Goal: Task Accomplishment & Management: Manage account settings

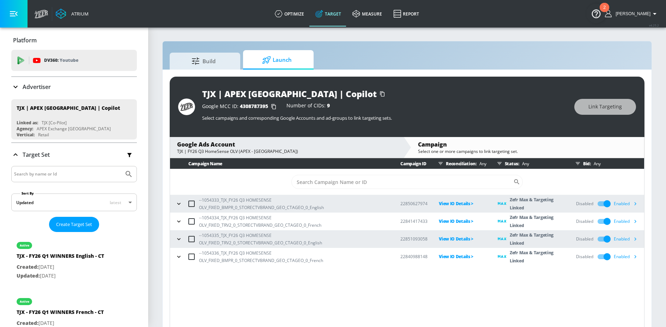
scroll to position [10, 0]
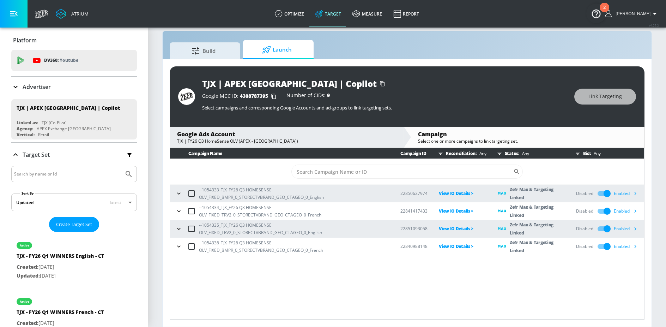
click at [635, 193] on icon "button" at bounding box center [635, 192] width 7 height 7
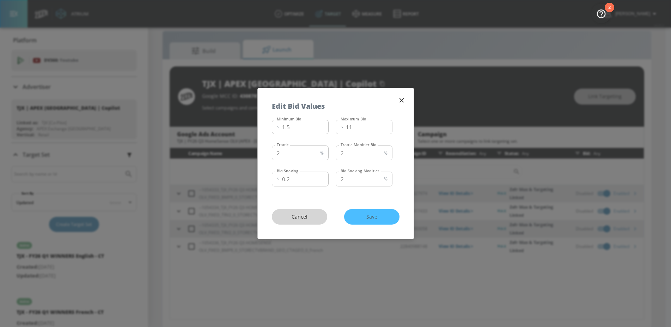
click at [304, 218] on span "Cancel" at bounding box center [299, 216] width 27 height 9
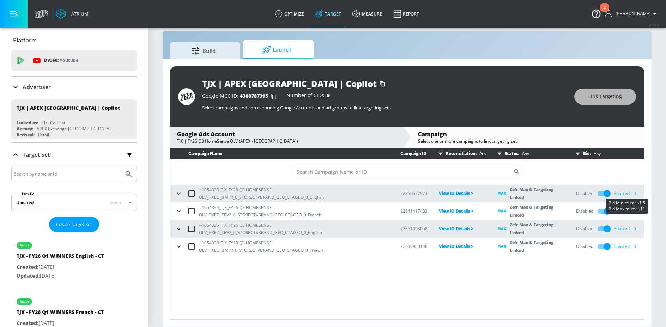
click at [638, 194] on icon "button" at bounding box center [635, 192] width 7 height 7
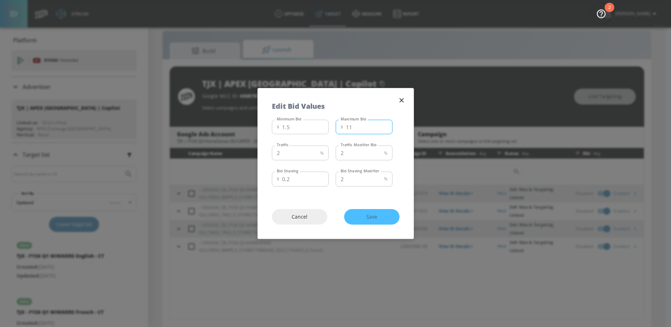
click at [355, 128] on input "11" at bounding box center [369, 127] width 47 height 15
type input "1"
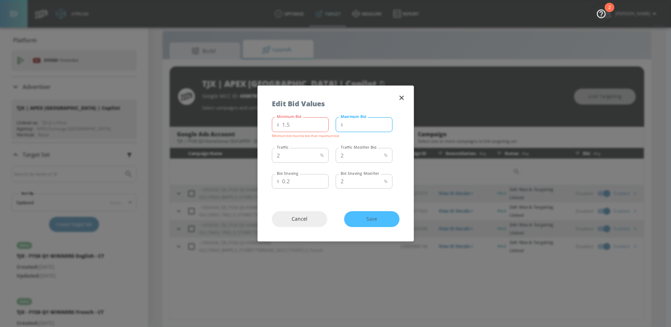
type input "4"
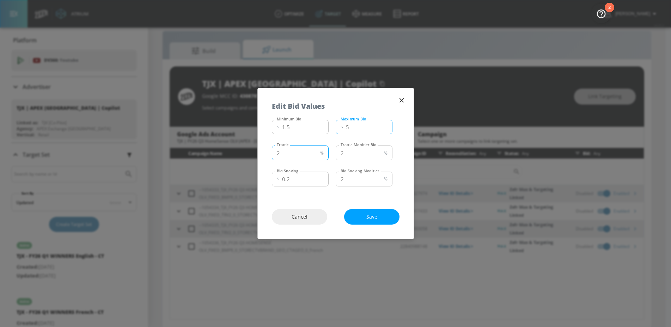
type input "5"
click at [299, 152] on input "2" at bounding box center [295, 152] width 46 height 15
type input "50"
click at [379, 219] on span "Save" at bounding box center [372, 216] width 27 height 9
click at [363, 212] on div "Cancel Save" at bounding box center [336, 217] width 156 height 44
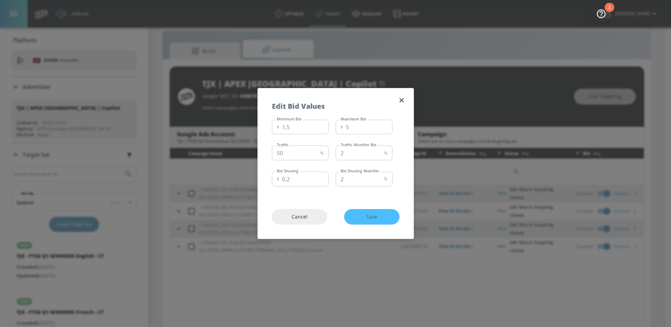
click at [363, 223] on div "Cancel Save" at bounding box center [336, 217] width 156 height 44
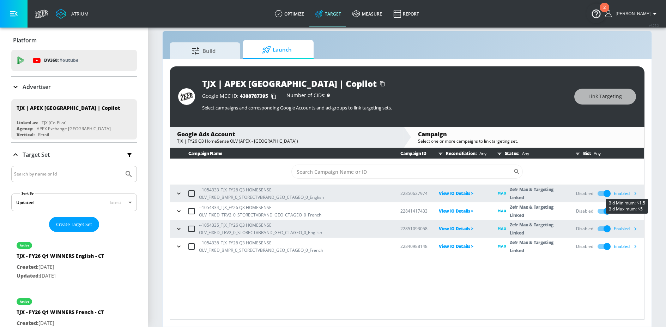
click at [637, 195] on icon "button" at bounding box center [635, 192] width 7 height 7
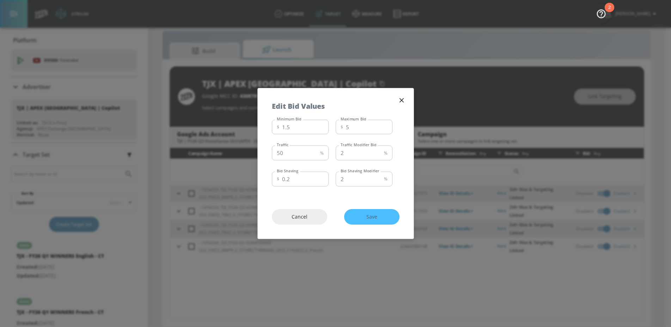
click at [400, 99] on icon "button" at bounding box center [401, 100] width 4 height 4
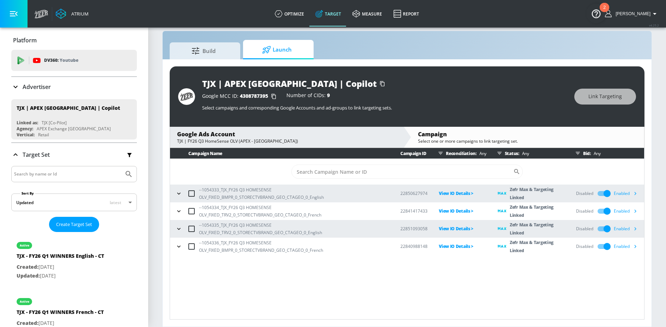
click at [635, 212] on icon "button" at bounding box center [635, 210] width 7 height 7
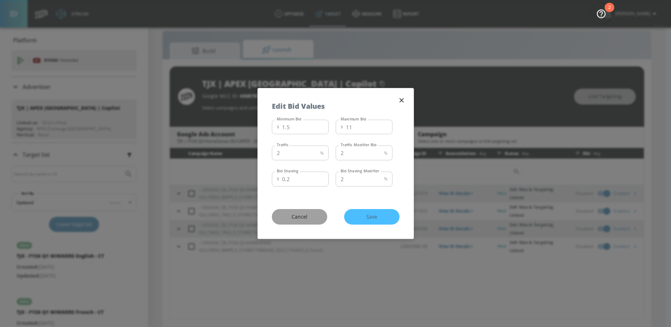
click at [306, 216] on span "Cancel" at bounding box center [299, 216] width 27 height 9
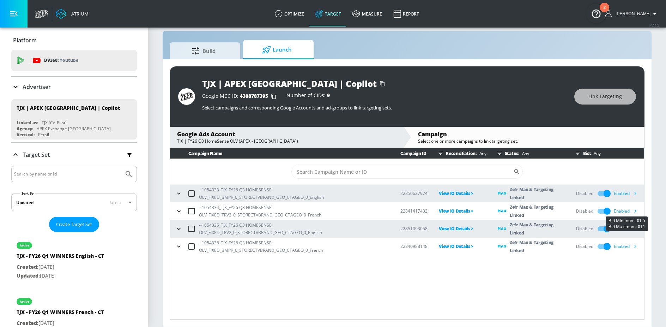
click at [635, 212] on icon "button" at bounding box center [636, 211] width 2 height 3
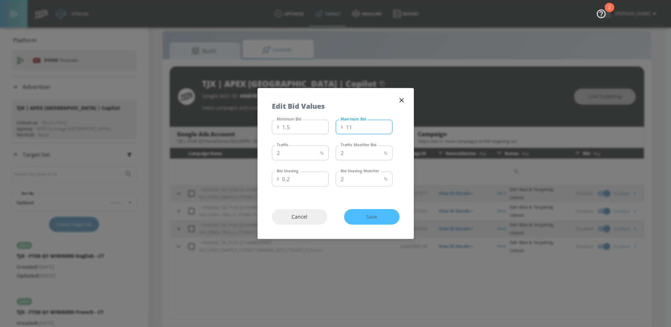
click at [362, 128] on input "11" at bounding box center [369, 127] width 47 height 15
type input "1"
type input "5"
click at [296, 159] on input "2" at bounding box center [295, 152] width 46 height 15
type input "2"
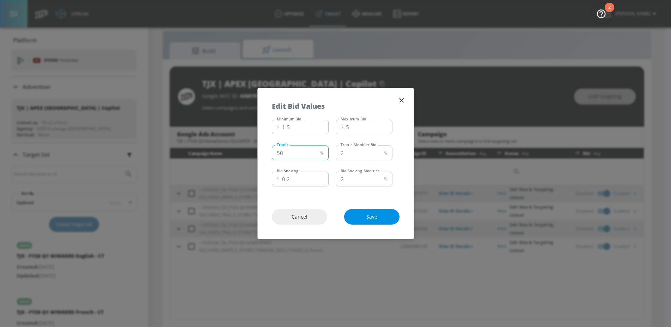
type input "50"
click at [358, 221] on button "Save" at bounding box center [371, 217] width 55 height 16
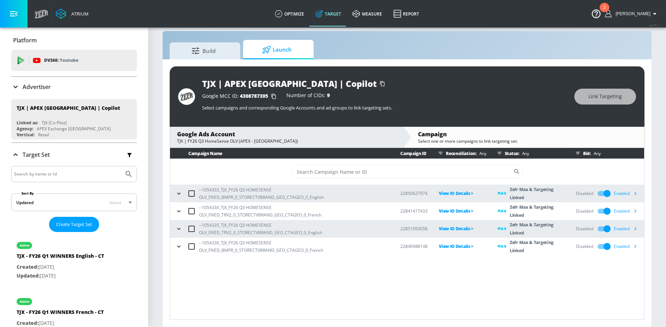
click at [636, 230] on icon "button" at bounding box center [635, 228] width 7 height 7
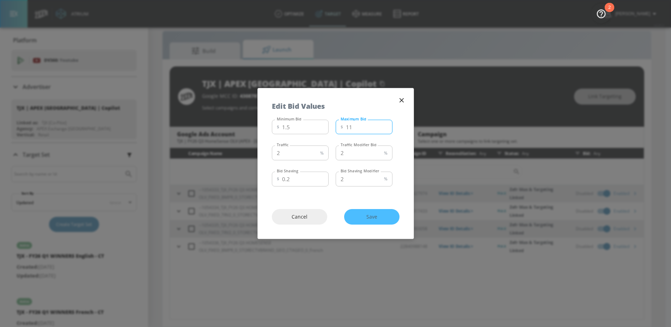
click at [357, 128] on input "11" at bounding box center [369, 127] width 47 height 15
type input "1"
type input "5"
click at [300, 152] on input "2" at bounding box center [295, 152] width 46 height 15
type input "50"
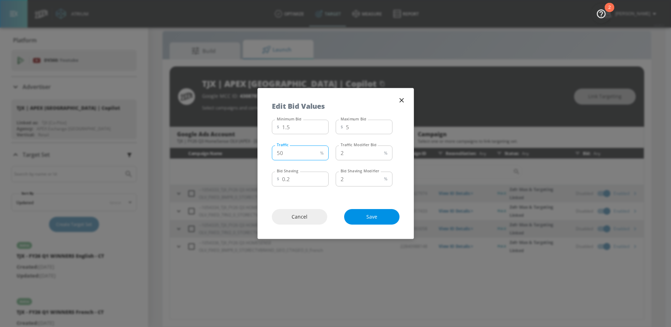
click at [362, 218] on span "Save" at bounding box center [372, 216] width 27 height 9
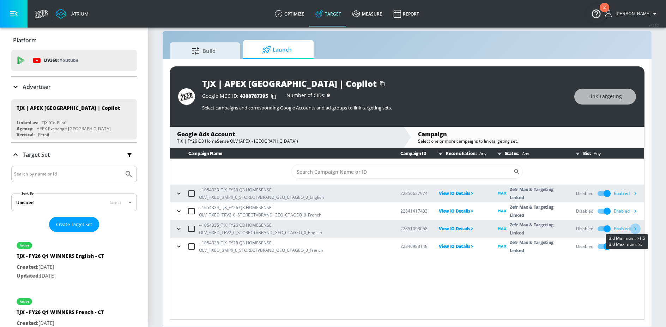
click at [637, 228] on icon "button" at bounding box center [635, 228] width 7 height 7
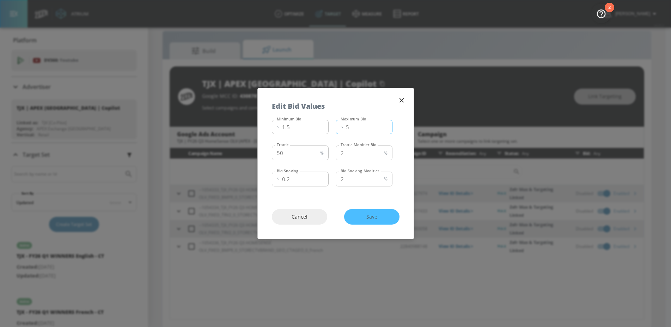
click at [362, 127] on input "5" at bounding box center [369, 127] width 47 height 15
type input "6"
click at [370, 216] on span "Save" at bounding box center [372, 216] width 27 height 9
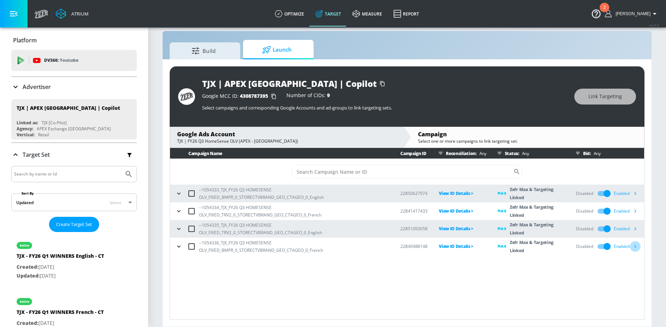
click at [635, 247] on icon "button" at bounding box center [636, 246] width 2 height 3
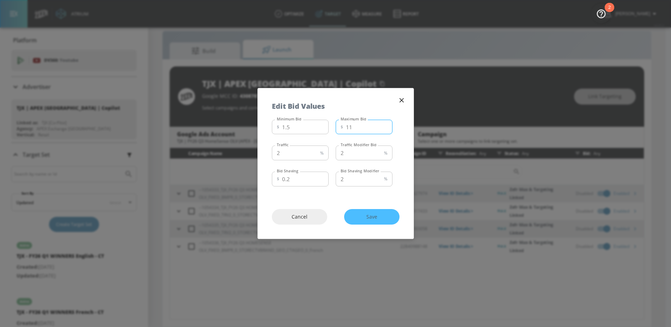
click at [369, 127] on input "11" at bounding box center [369, 127] width 47 height 15
type input "1"
type input "5"
click at [300, 151] on input "2" at bounding box center [295, 152] width 46 height 15
type input "50"
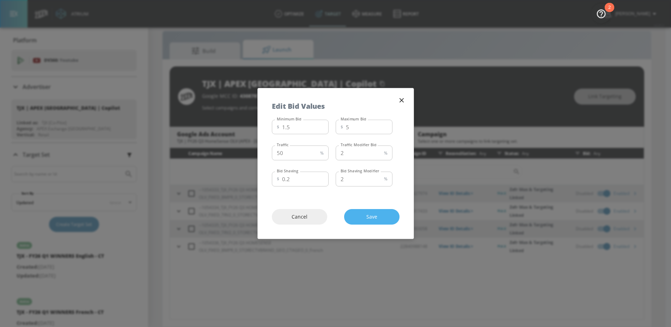
click at [365, 217] on span "Save" at bounding box center [372, 216] width 27 height 9
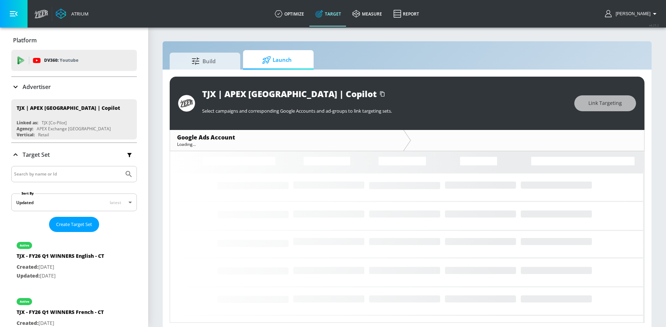
scroll to position [3, 0]
